Goal: Book appointment/travel/reservation

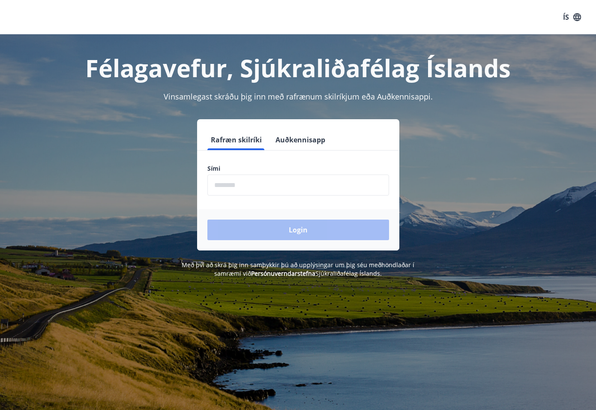
click at [306, 188] on input "phone" at bounding box center [298, 184] width 182 height 21
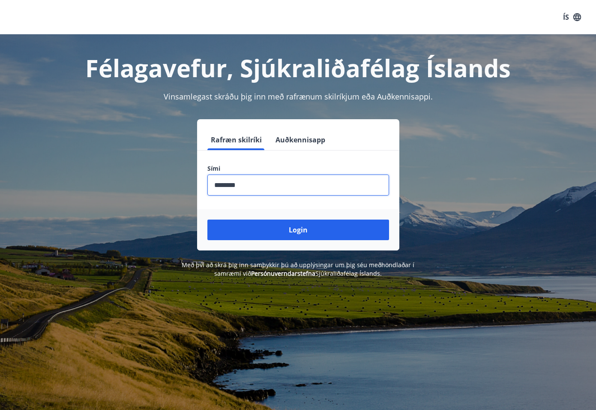
type input "********"
click at [207, 219] on button "Login" at bounding box center [298, 229] width 182 height 21
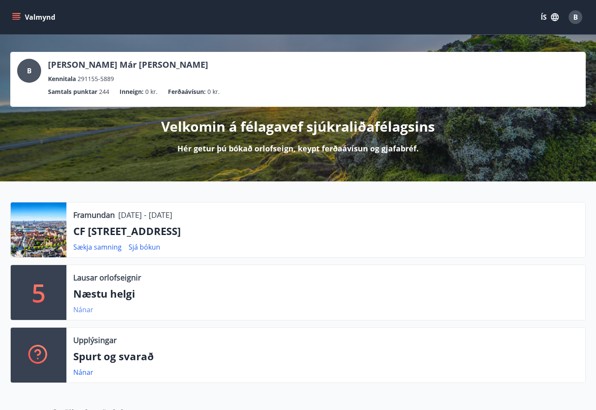
click at [82, 310] on link "Nánar" at bounding box center [83, 309] width 20 height 9
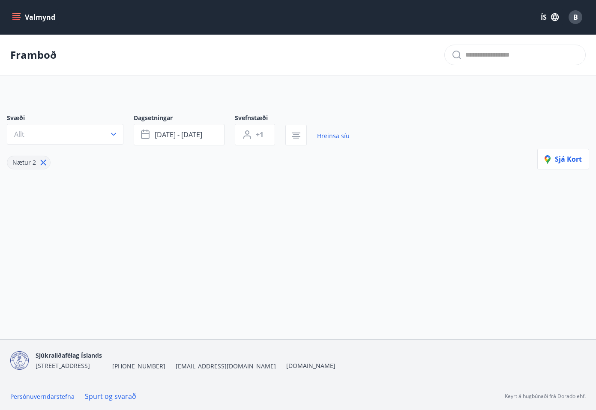
type input "*"
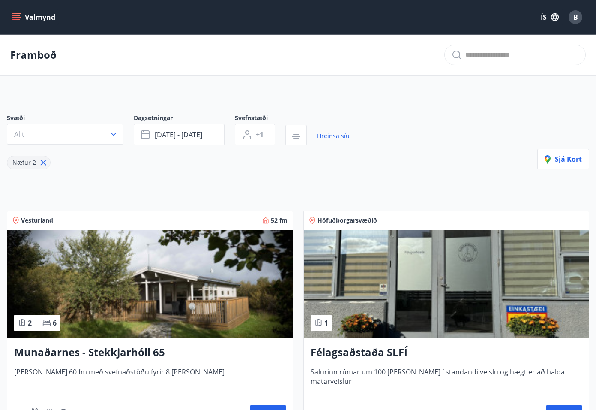
click at [15, 16] on icon "menu" at bounding box center [16, 17] width 9 height 9
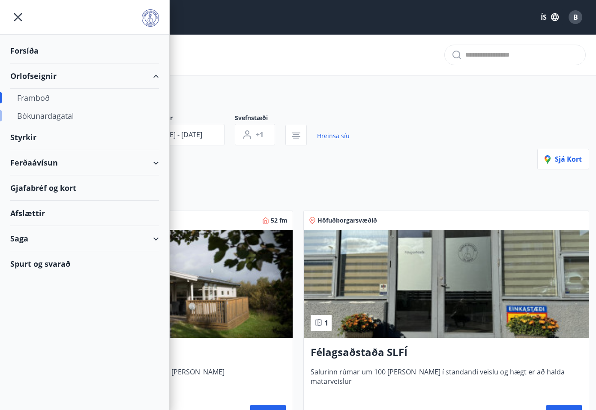
click at [31, 114] on div "Bókunardagatal" at bounding box center [84, 116] width 135 height 18
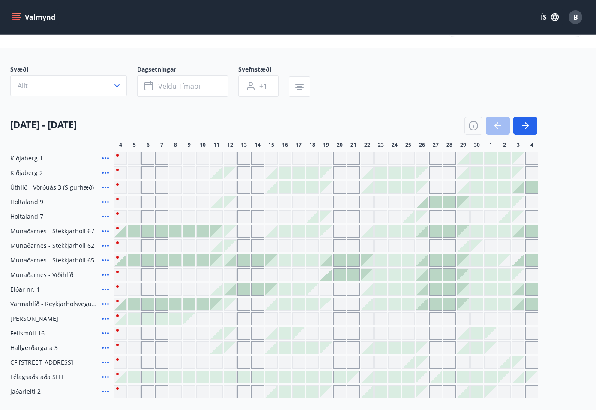
scroll to position [32, 0]
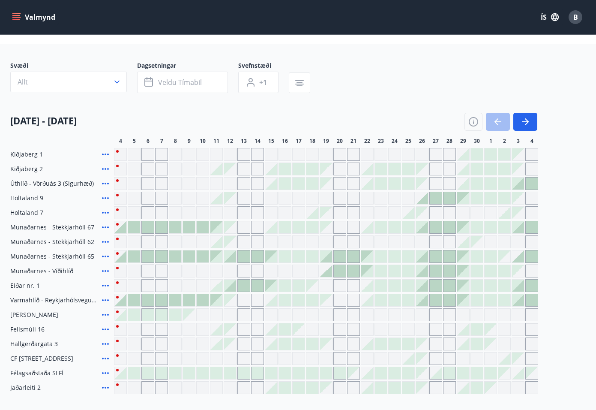
click at [270, 185] on div at bounding box center [271, 183] width 12 height 12
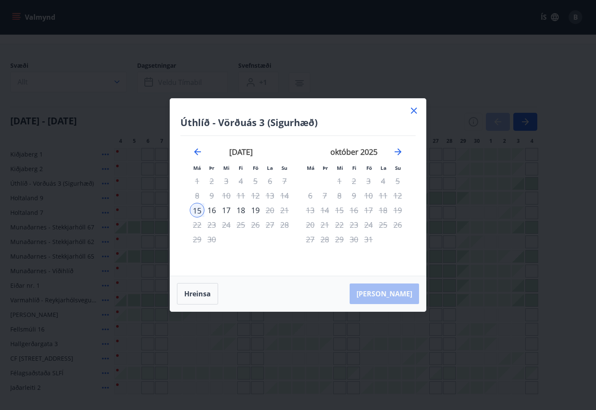
click at [415, 112] on icon at bounding box center [414, 111] width 6 height 6
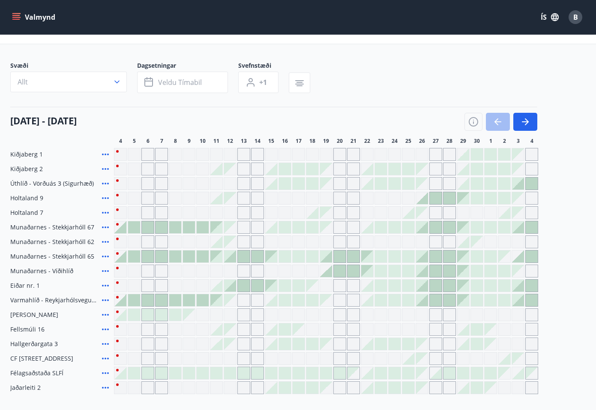
click at [423, 200] on div at bounding box center [422, 198] width 12 height 12
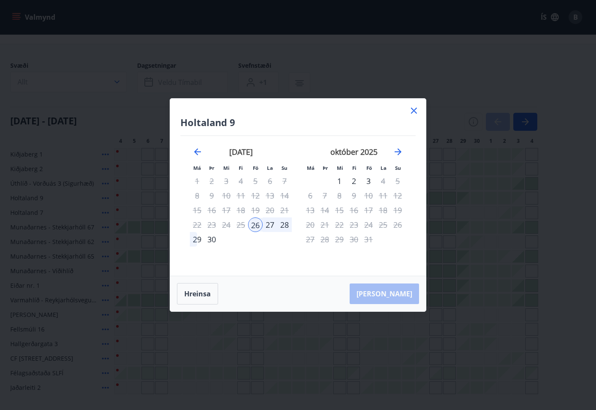
click at [411, 110] on icon at bounding box center [414, 110] width 10 height 10
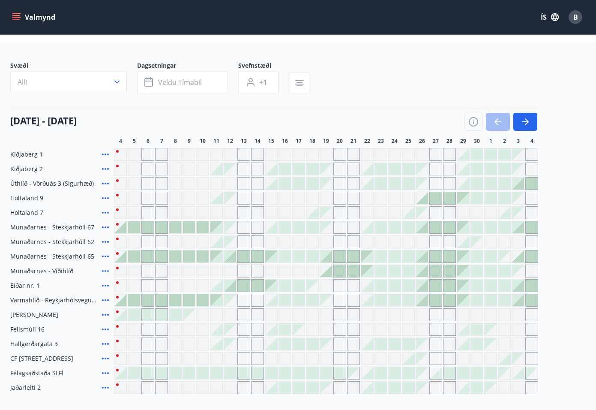
click at [519, 184] on div at bounding box center [518, 183] width 12 height 12
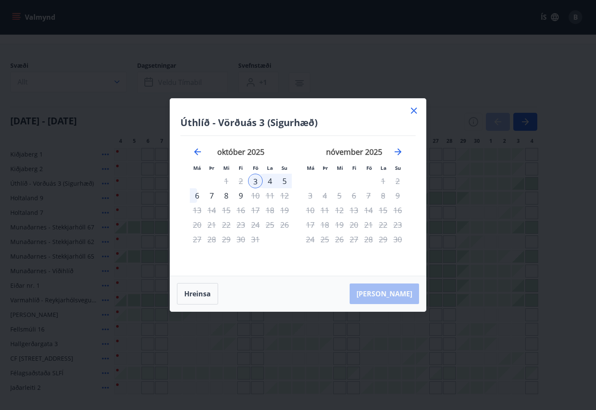
click at [282, 180] on div "5" at bounding box center [284, 181] width 15 height 15
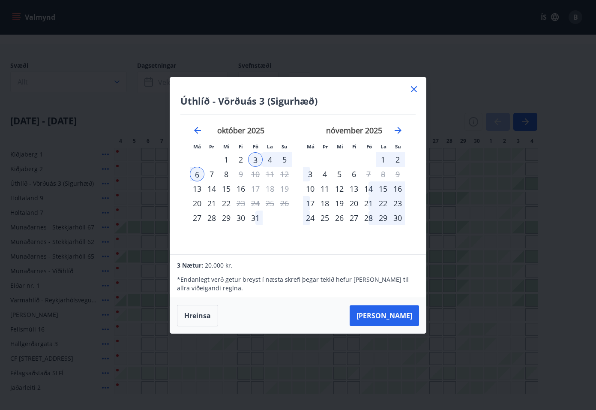
click at [415, 88] on icon at bounding box center [414, 89] width 10 height 10
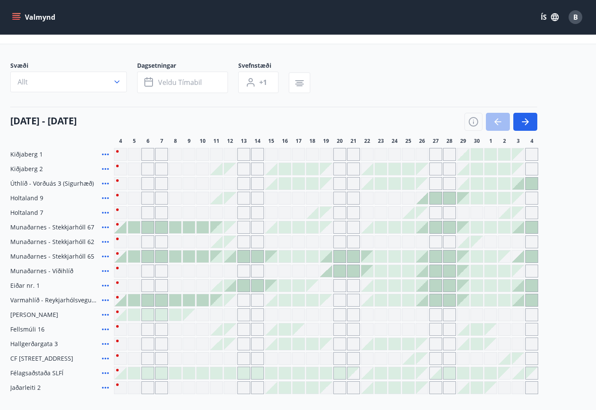
click at [415, 88] on div "Svæði Allt Dagsetningar Veldu tímabil Svefnstæði +1" at bounding box center [298, 78] width 576 height 35
click at [574, 16] on span "B" at bounding box center [576, 16] width 5 height 9
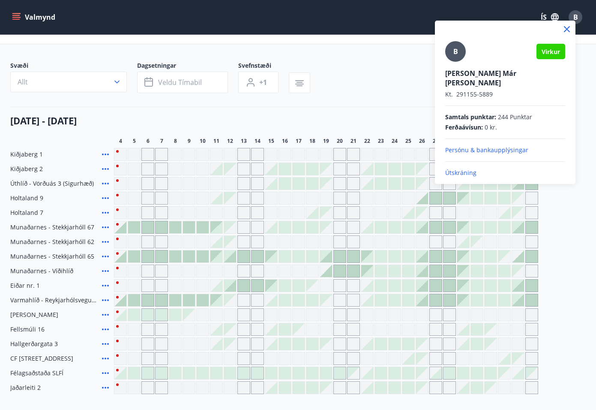
click at [468, 168] on p "Útskráning" at bounding box center [505, 172] width 120 height 9
